Goal: Task Accomplishment & Management: Manage account settings

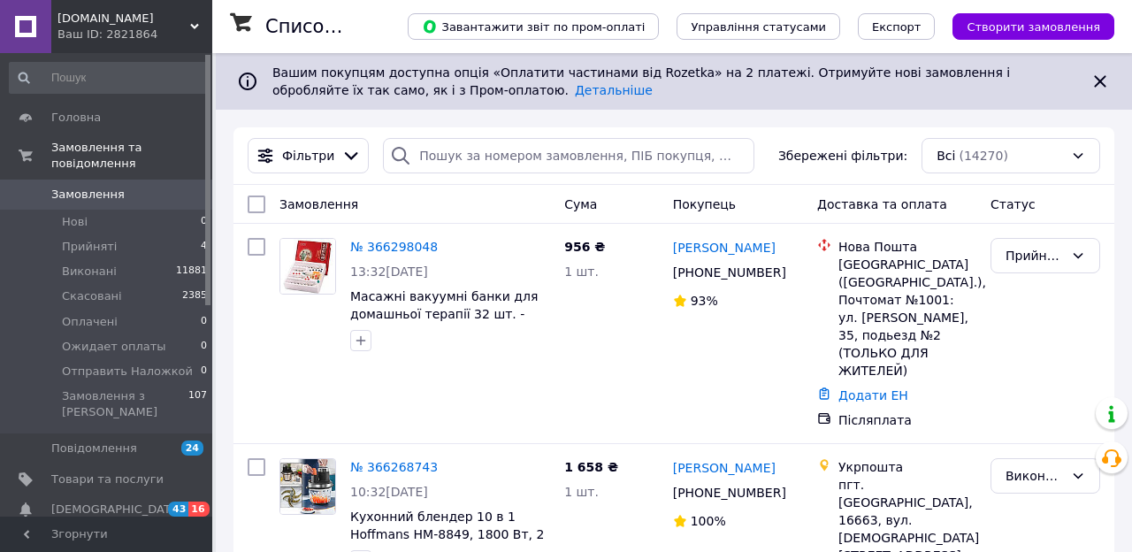
click at [111, 187] on span "Замовлення" at bounding box center [87, 195] width 73 height 16
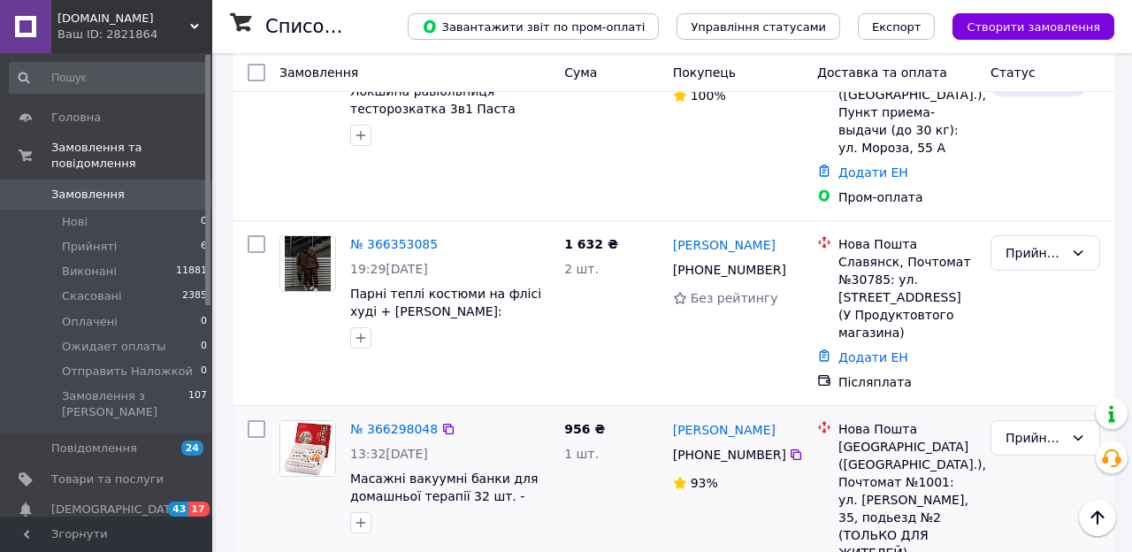
scroll to position [252, 0]
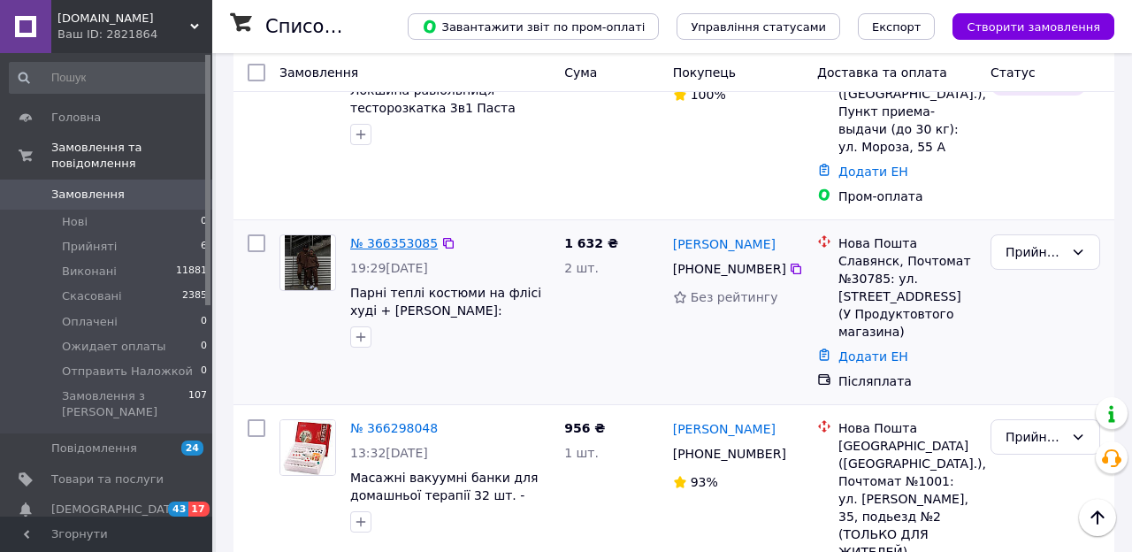
click at [398, 236] on link "№ 366353085" at bounding box center [394, 243] width 88 height 14
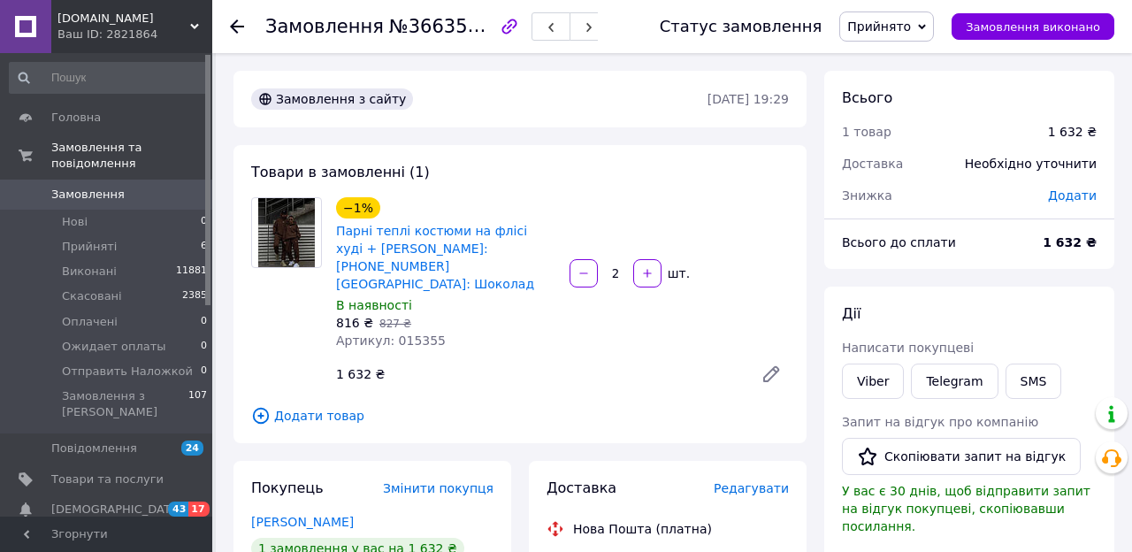
click at [134, 195] on span "Замовлення" at bounding box center [107, 195] width 112 height 16
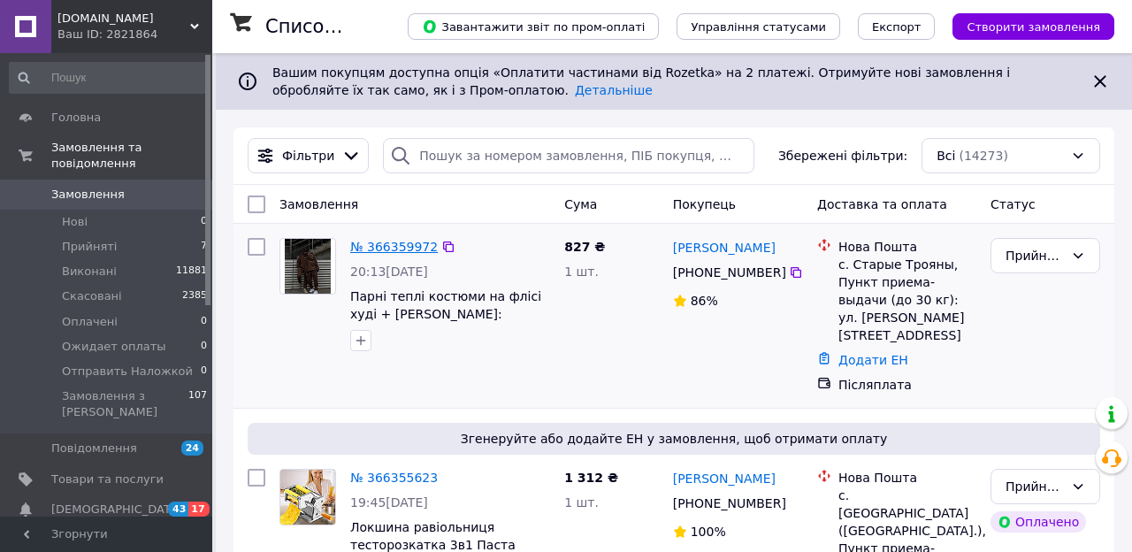
click at [397, 248] on link "№ 366359972" at bounding box center [394, 247] width 88 height 14
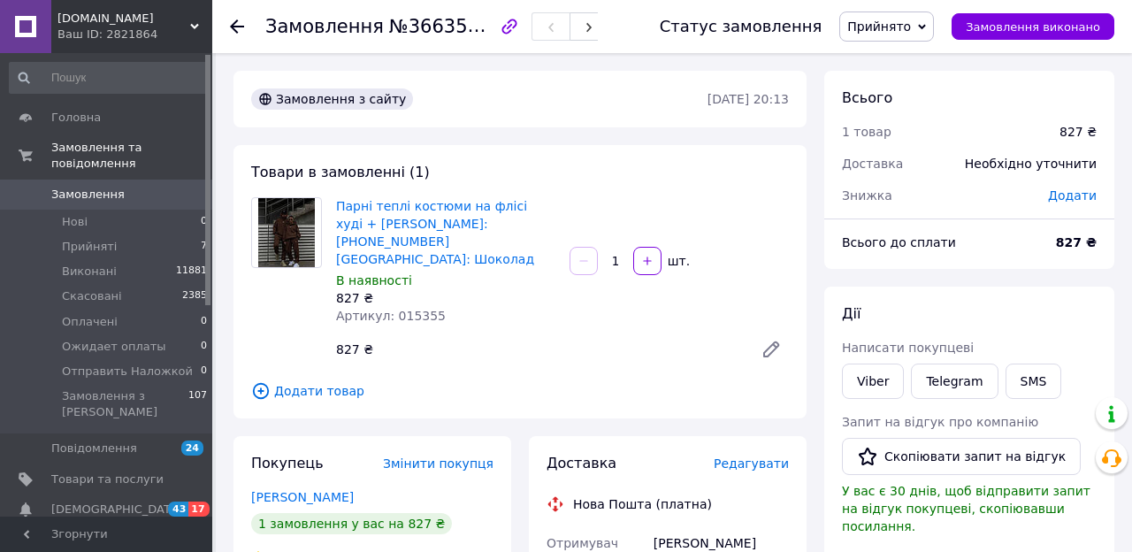
click at [139, 193] on span "Замовлення" at bounding box center [107, 195] width 112 height 16
